Goal: Obtain resource: Obtain resource

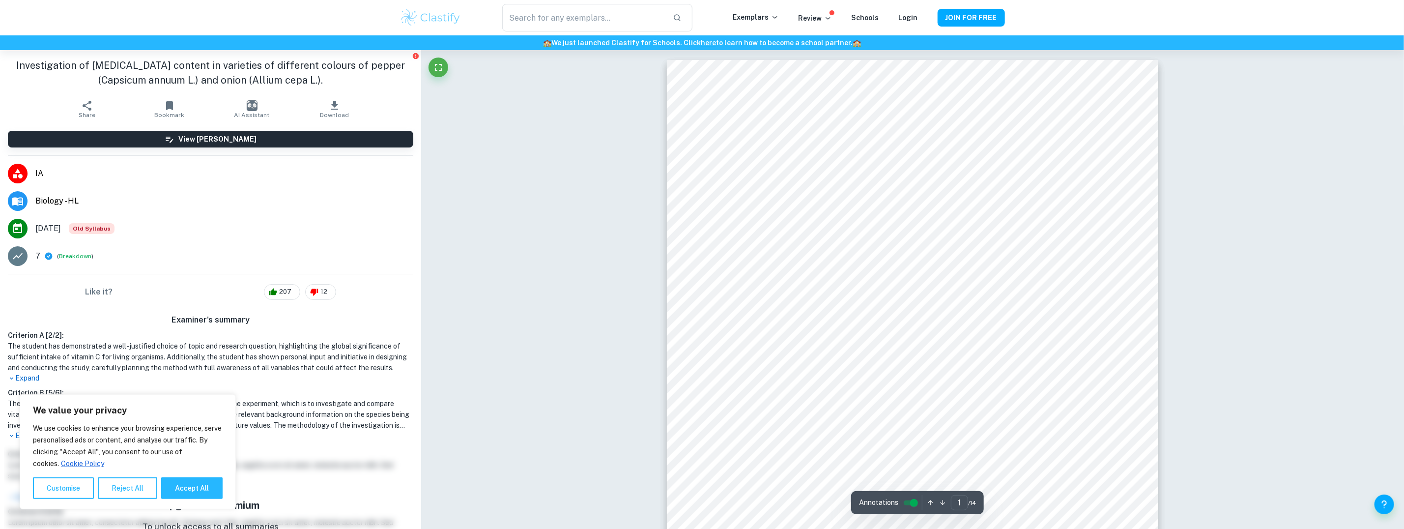
scroll to position [49, 0]
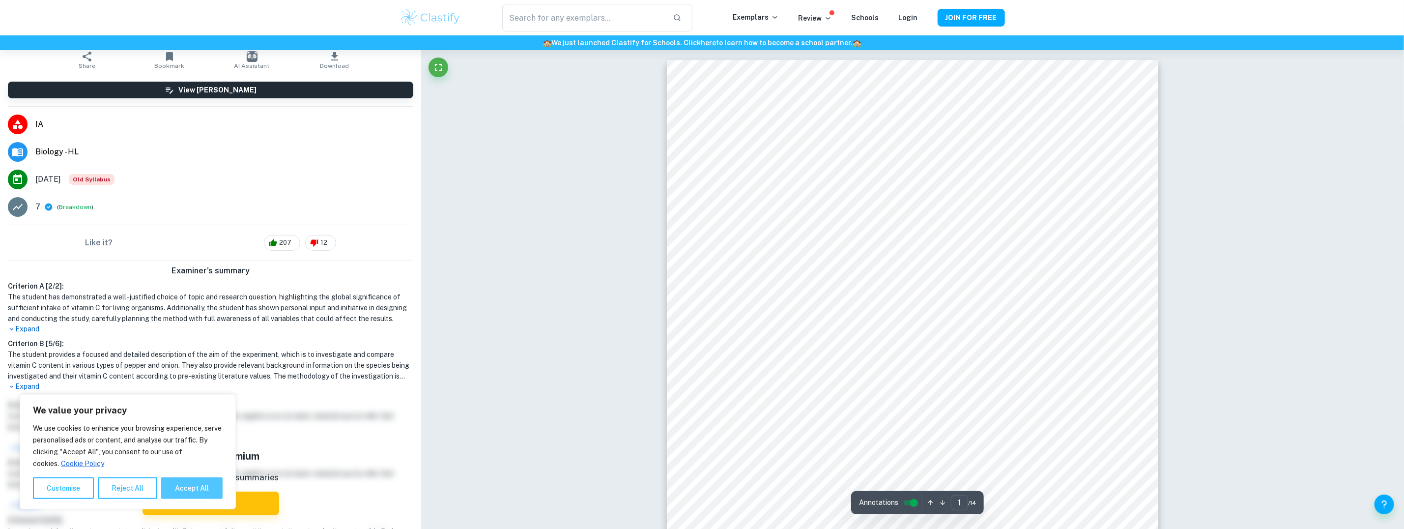
click at [198, 487] on button "Accept All" at bounding box center [191, 488] width 61 height 22
checkbox input "true"
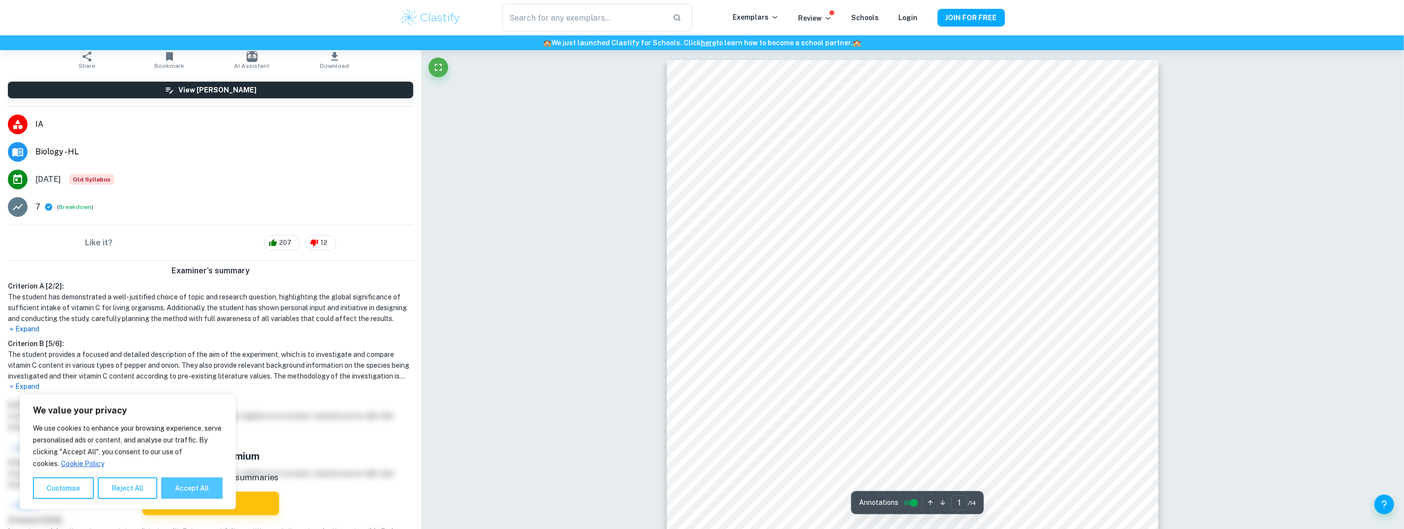
checkbox input "true"
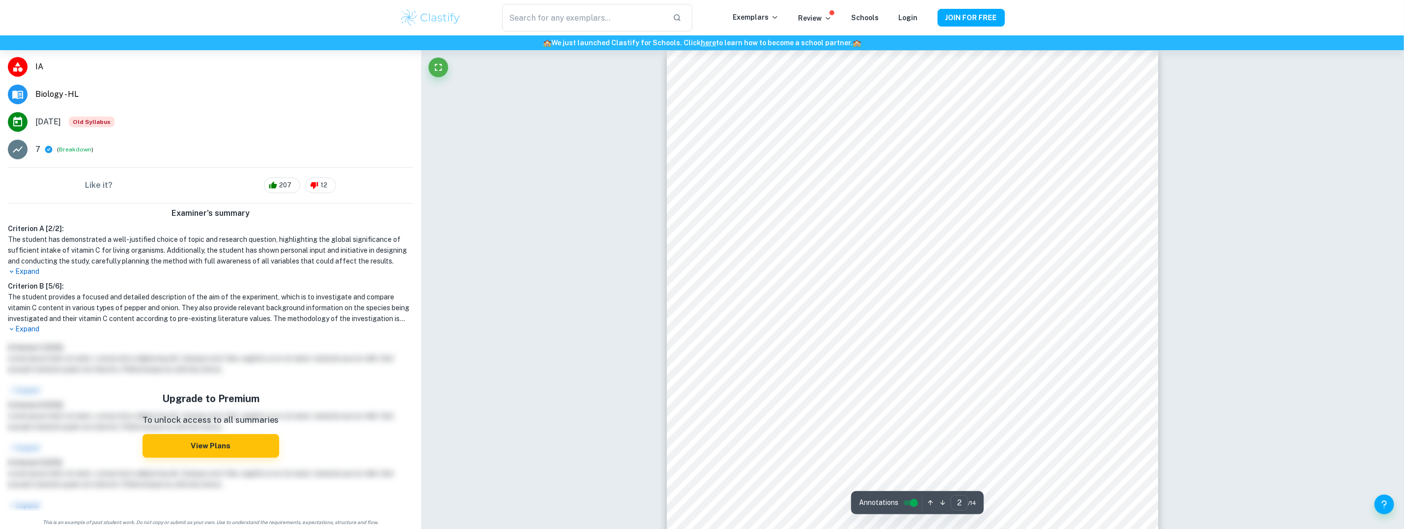
scroll to position [737, 0]
type input "8"
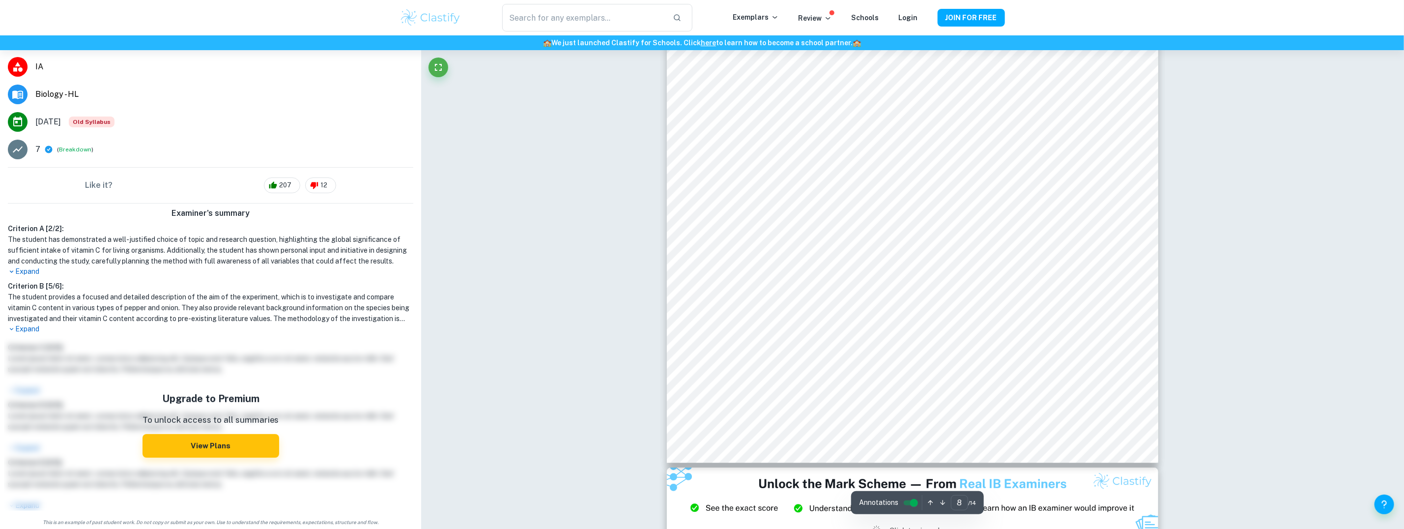
scroll to position [5456, 0]
